Goal: Task Accomplishment & Management: Manage account settings

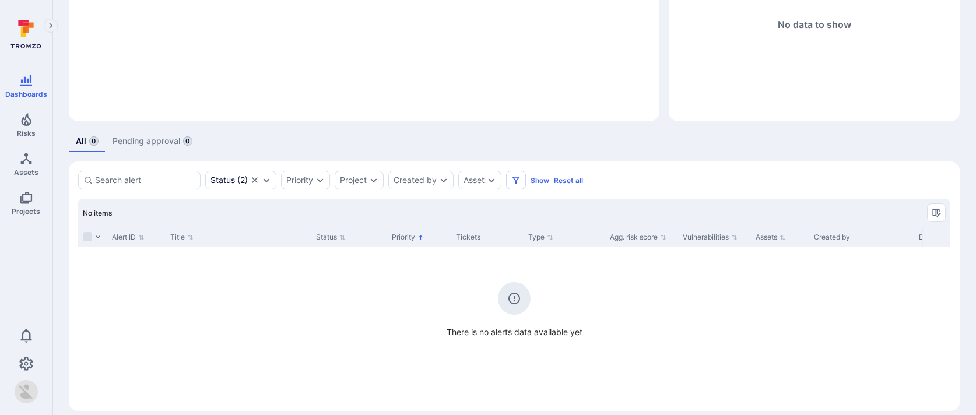
scroll to position [152, 0]
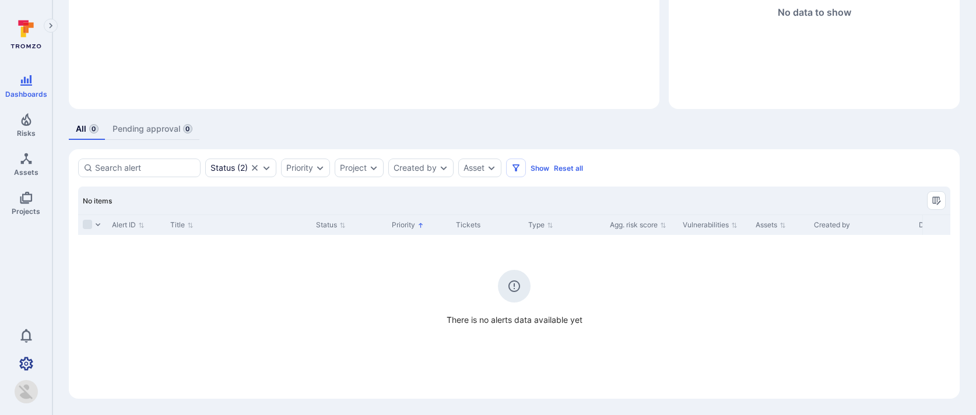
click at [26, 365] on icon "Settings" at bounding box center [26, 363] width 14 height 13
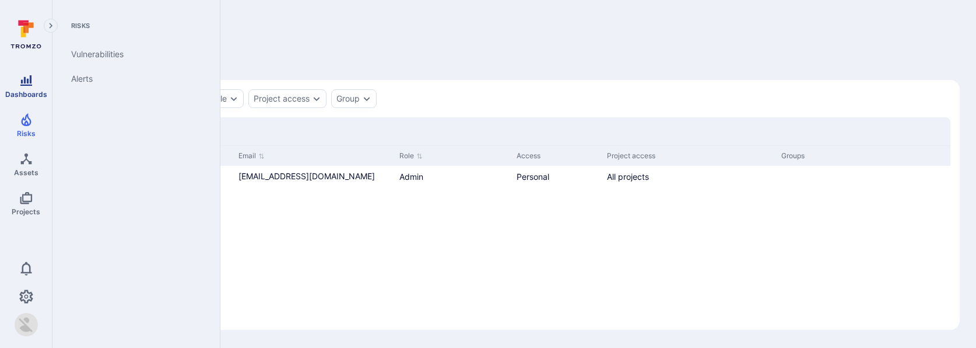
click at [30, 85] on icon "Dashboards" at bounding box center [26, 80] width 12 height 10
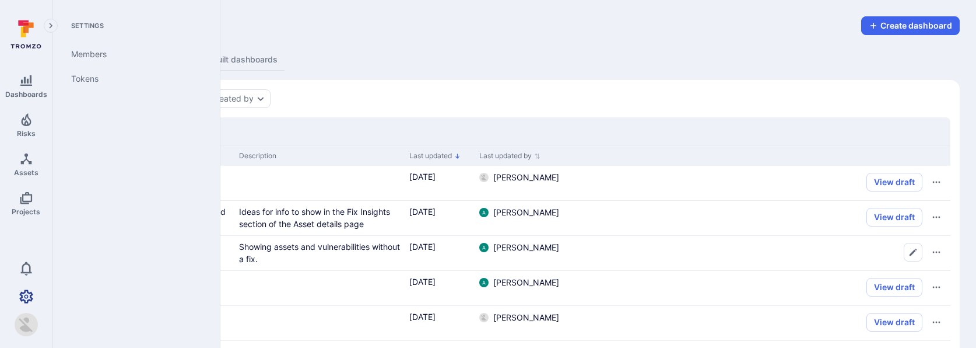
click at [24, 290] on icon "Settings" at bounding box center [26, 295] width 14 height 13
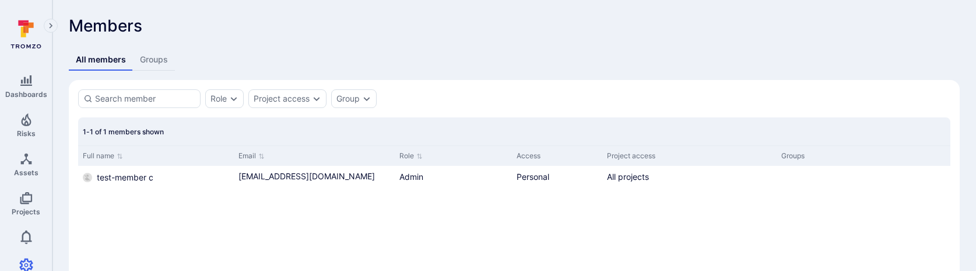
click at [213, 218] on div "Full name Email Role Access Project access Groups test-member c test-member@tro…" at bounding box center [514, 232] width 873 height 175
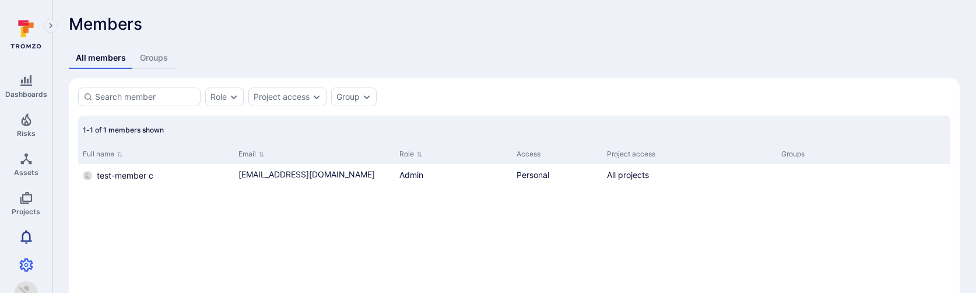
scroll to position [10, 0]
